Goal: Subscribe to service/newsletter

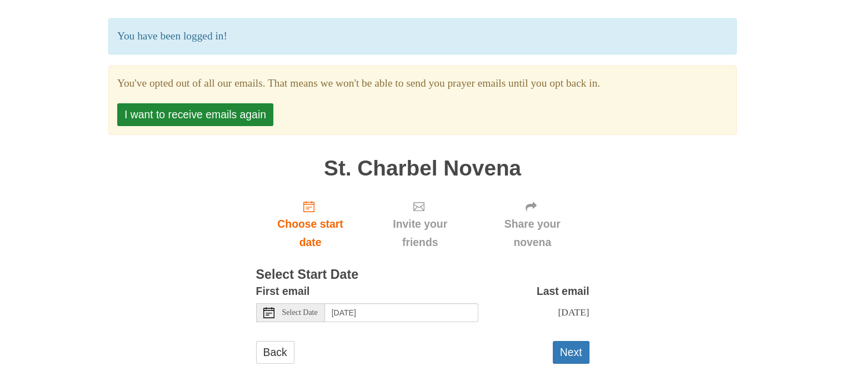
scroll to position [78, 0]
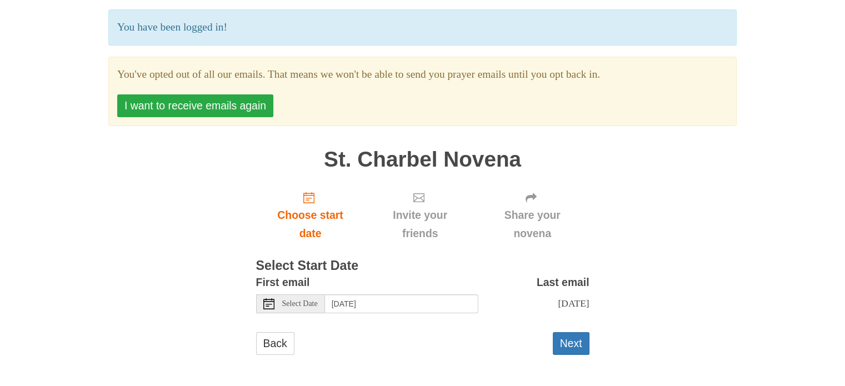
click at [197, 104] on button "I want to receive emails again" at bounding box center [195, 105] width 156 height 23
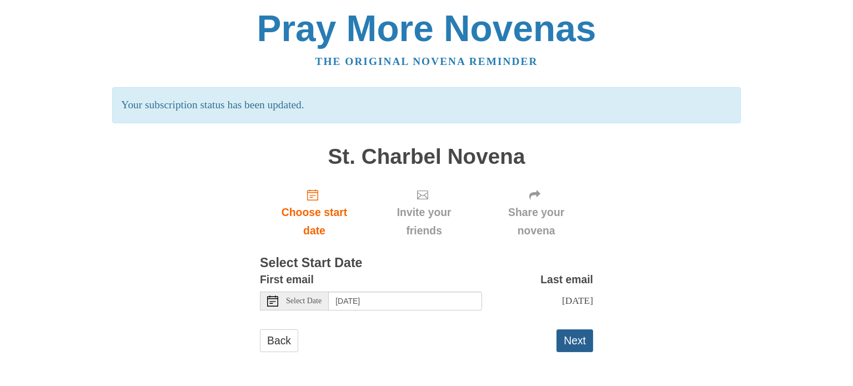
click at [569, 341] on button "Next" at bounding box center [574, 340] width 37 height 23
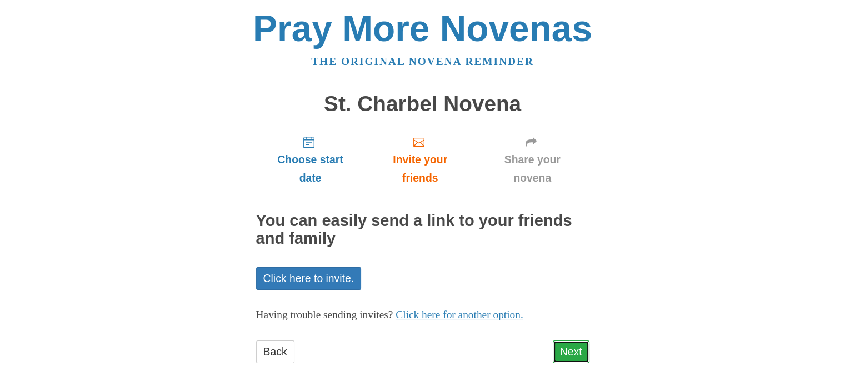
click at [563, 357] on link "Next" at bounding box center [570, 351] width 37 height 23
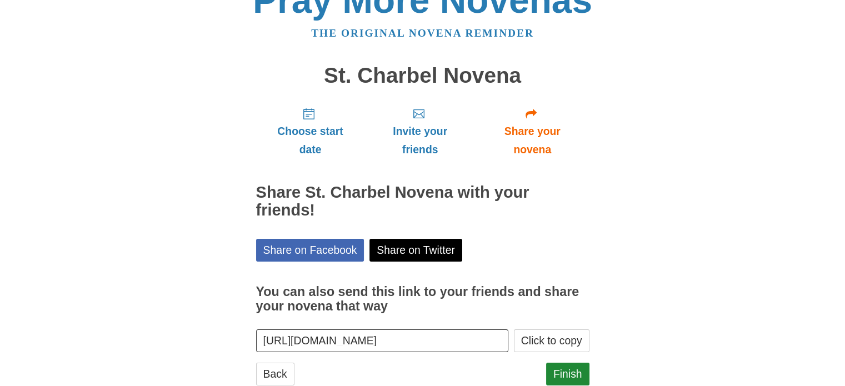
scroll to position [59, 0]
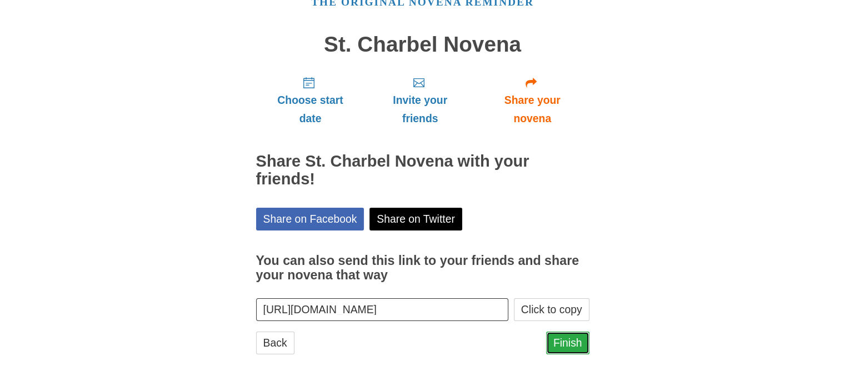
click at [571, 344] on link "Finish" at bounding box center [567, 342] width 43 height 23
